Goal: Task Accomplishment & Management: Use online tool/utility

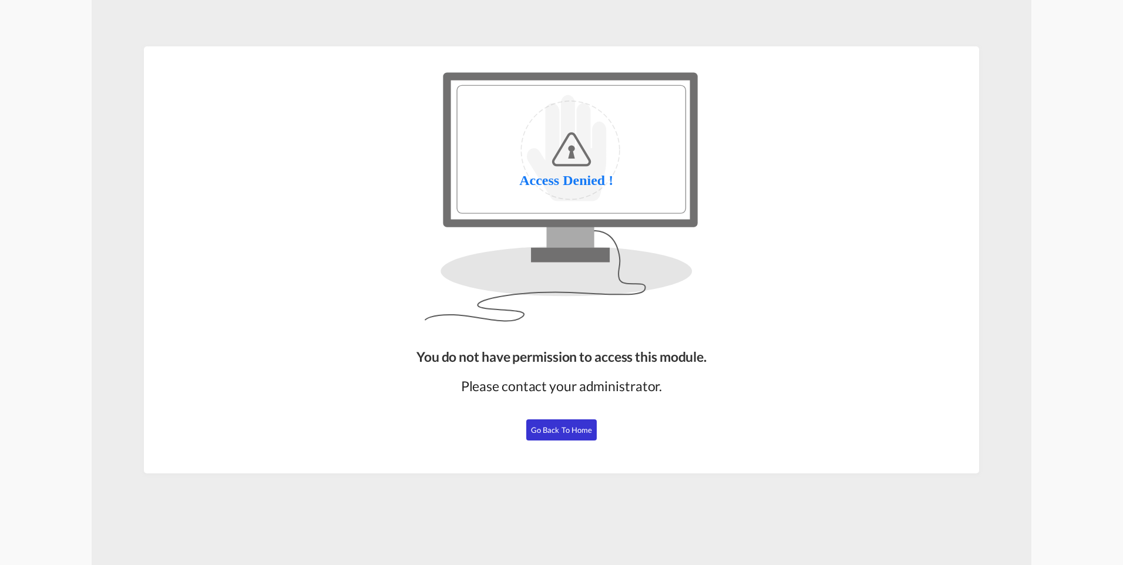
click at [570, 436] on button "Go Back to Home" at bounding box center [561, 429] width 70 height 21
click at [571, 438] on button "Go Back to Home" at bounding box center [561, 429] width 70 height 21
